Goal: Task Accomplishment & Management: Manage account settings

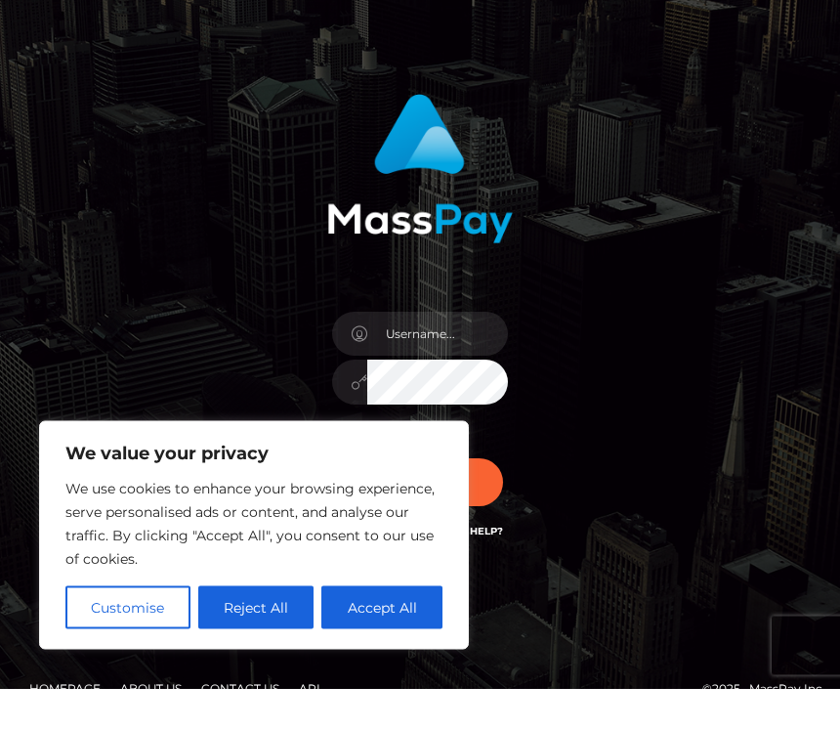
scroll to position [46, 0]
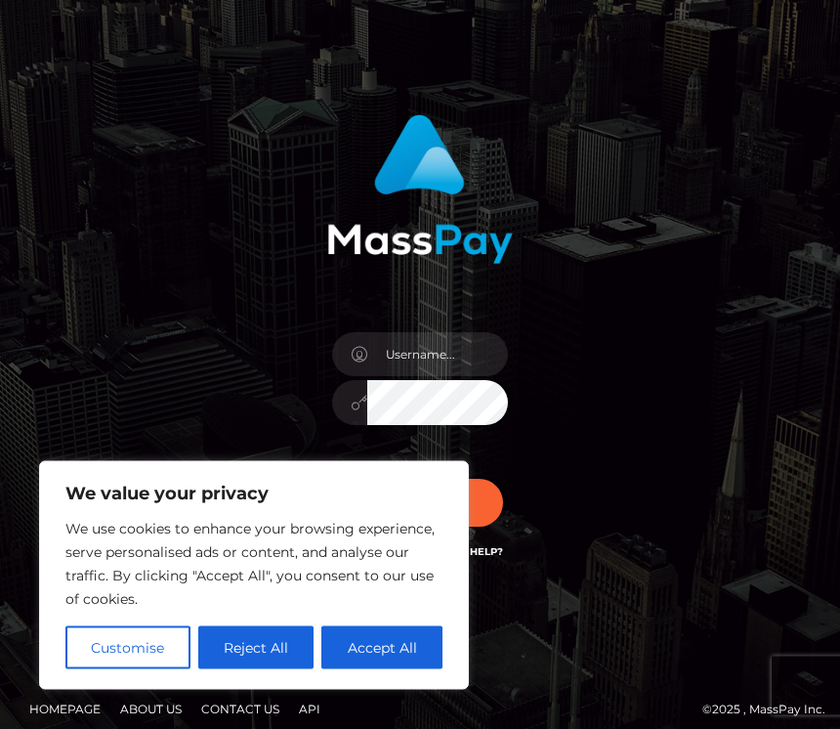
click at [279, 669] on button "Reject All" at bounding box center [256, 647] width 116 height 43
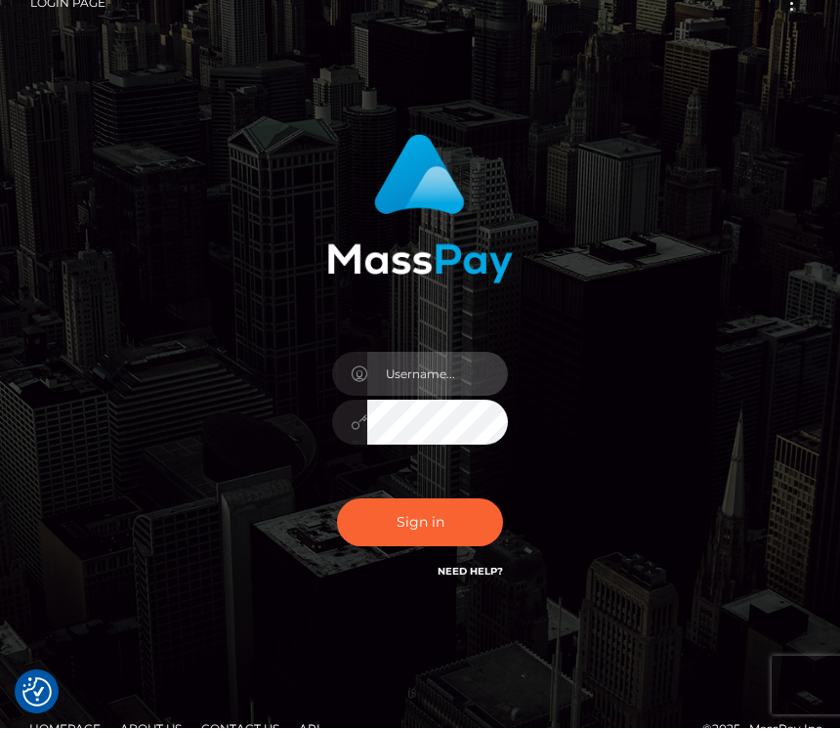
click at [471, 371] on input "text" at bounding box center [437, 375] width 141 height 44
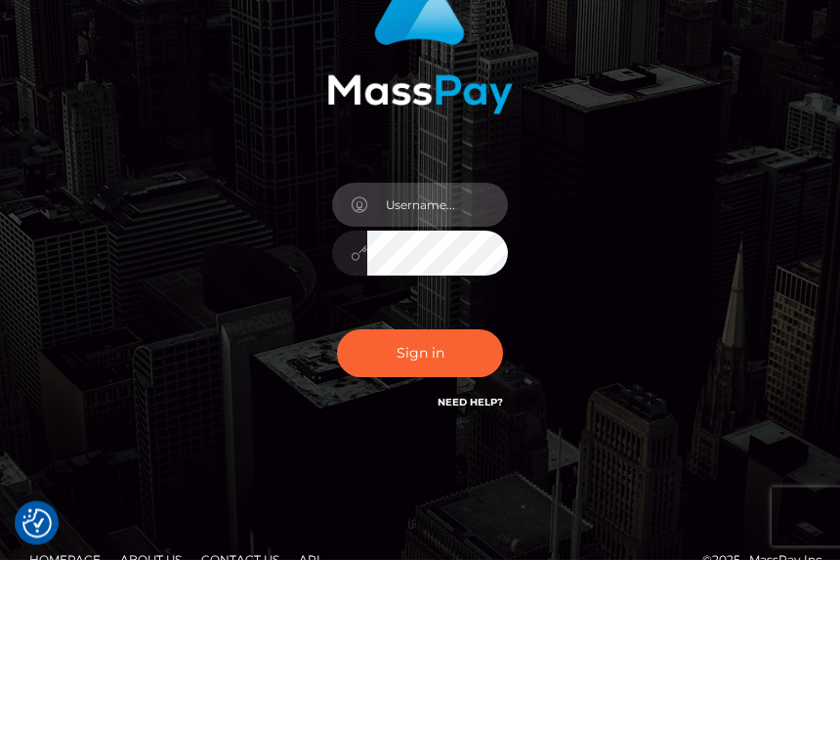
type input "[EMAIL_ADDRESS][DOMAIN_NAME]"
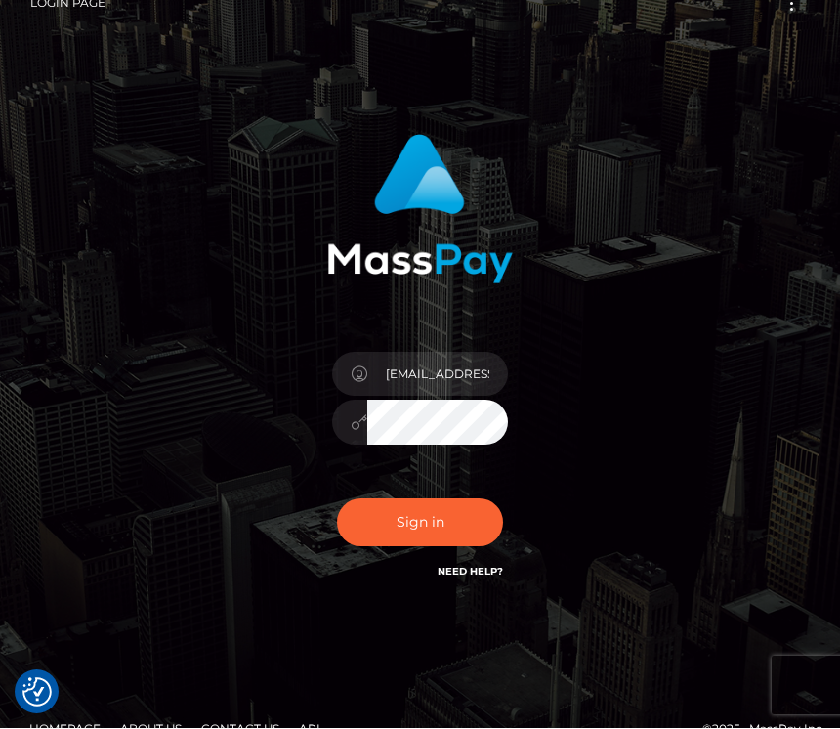
click at [445, 532] on button "Sign in" at bounding box center [420, 523] width 166 height 48
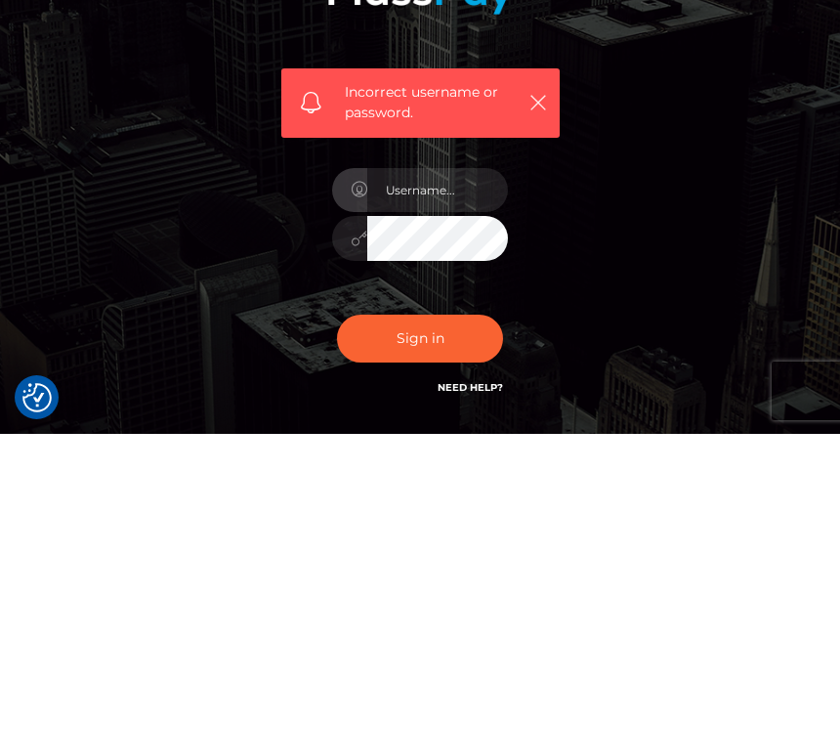
scroll to position [296, 0]
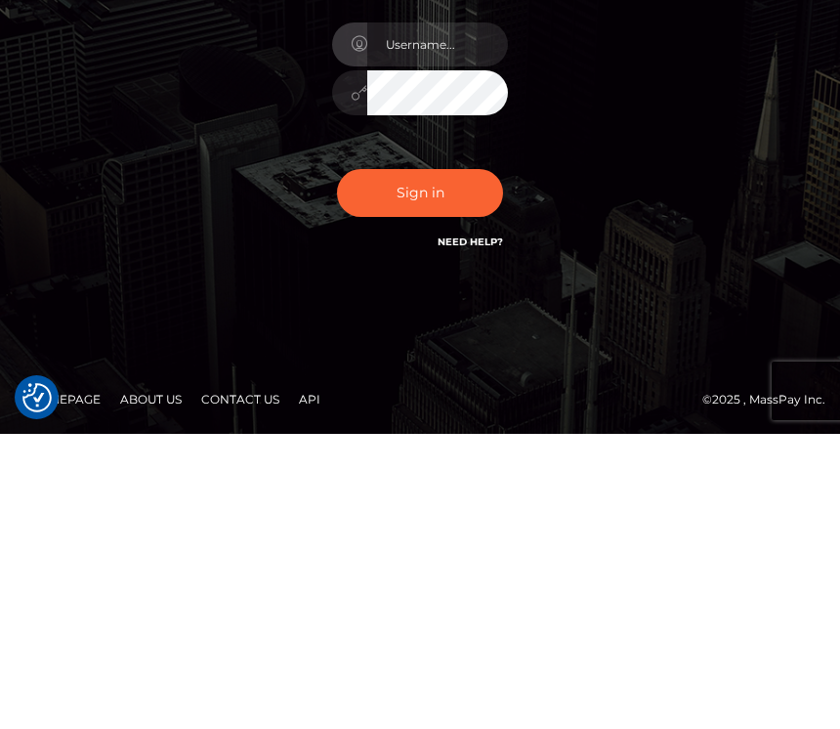
click at [727, 241] on div "Incorrect username or password." at bounding box center [419, 291] width 703 height 582
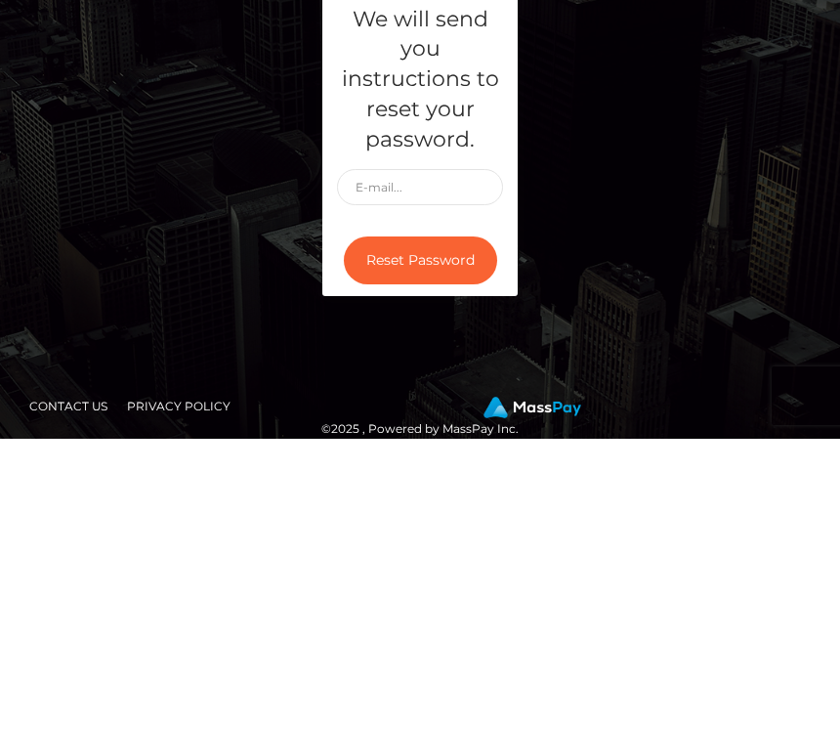
scroll to position [290, 0]
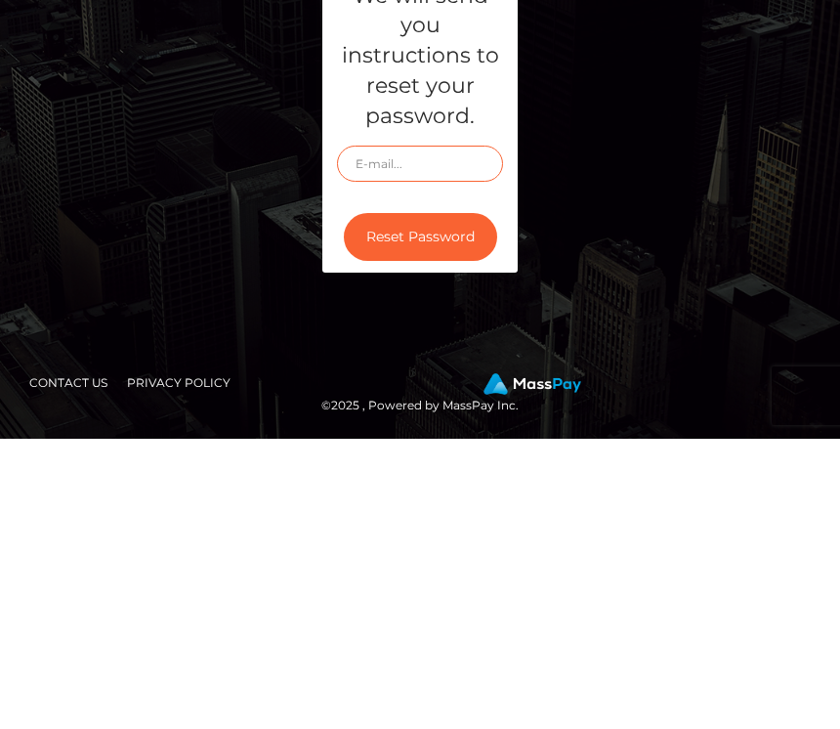
type input "[EMAIL_ADDRESS][DOMAIN_NAME]"
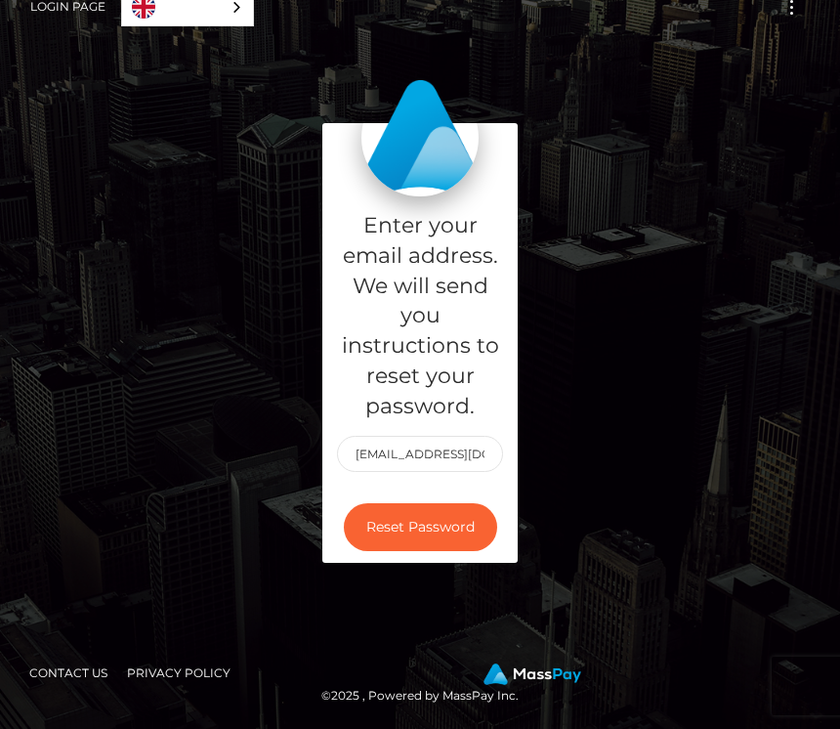
click at [459, 528] on button "Reset Password" at bounding box center [420, 527] width 153 height 48
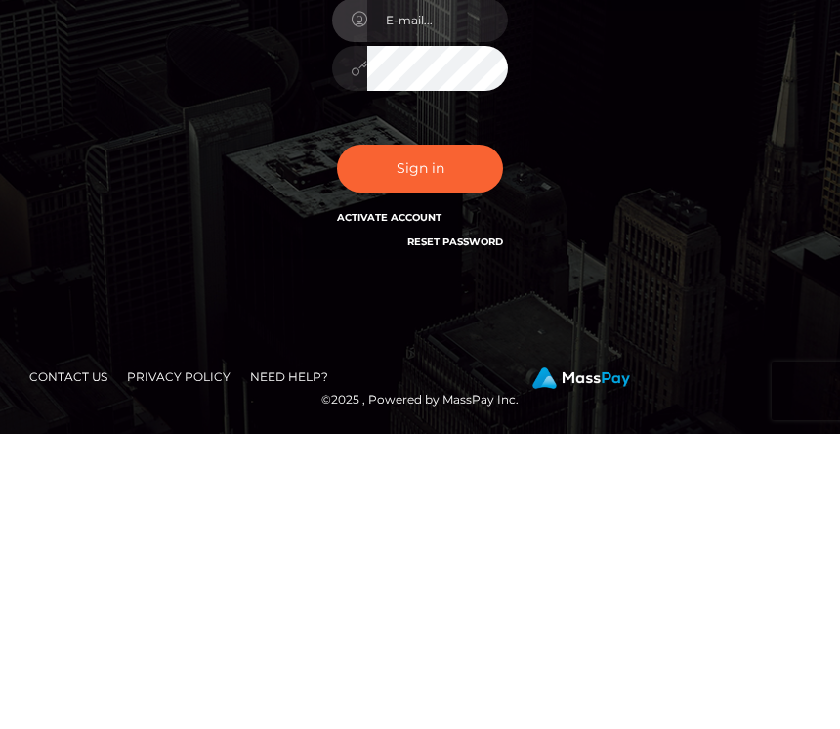
scroll to position [189, 0]
